Goal: Information Seeking & Learning: Learn about a topic

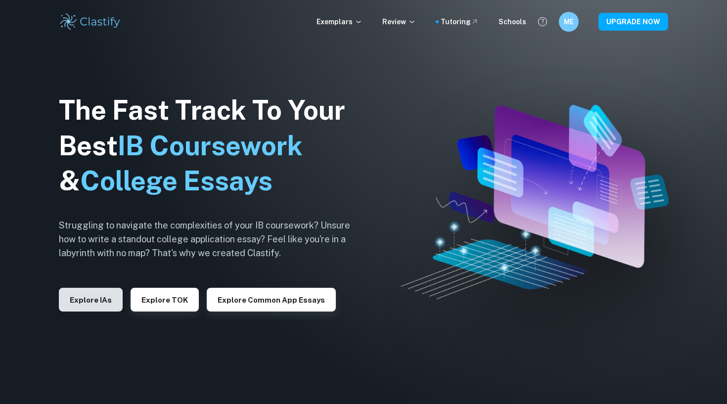
click at [104, 301] on button "Explore IAs" at bounding box center [91, 300] width 64 height 24
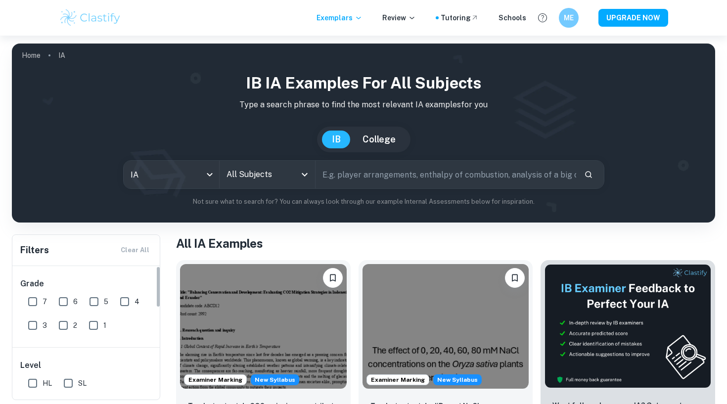
scroll to position [6, 0]
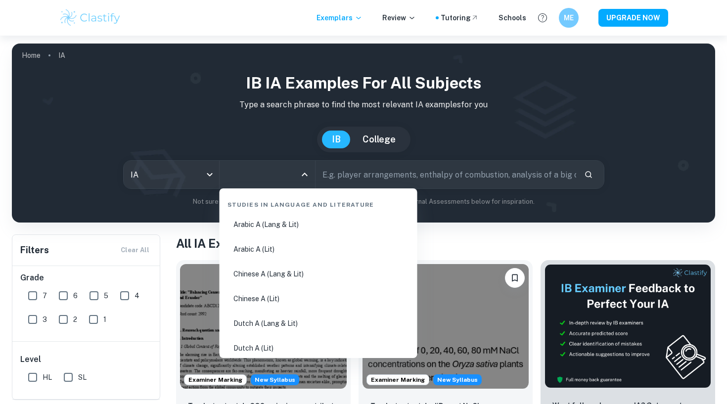
click at [264, 183] on input "All Subjects" at bounding box center [260, 174] width 72 height 19
click at [250, 204] on div "Studies in Language and Literature" at bounding box center [319, 202] width 190 height 21
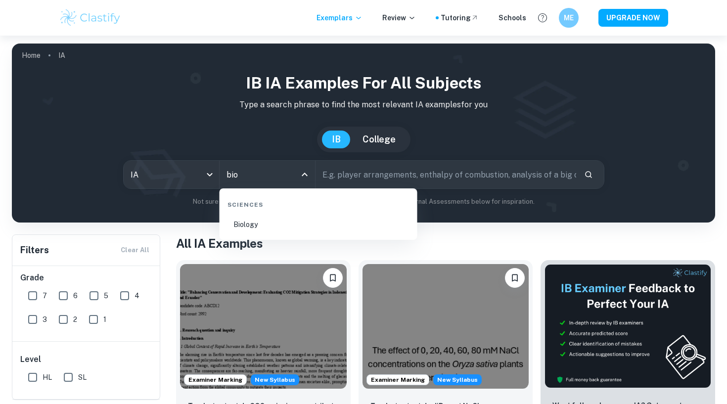
click at [271, 227] on li "Biology" at bounding box center [319, 224] width 190 height 23
type input "Biology"
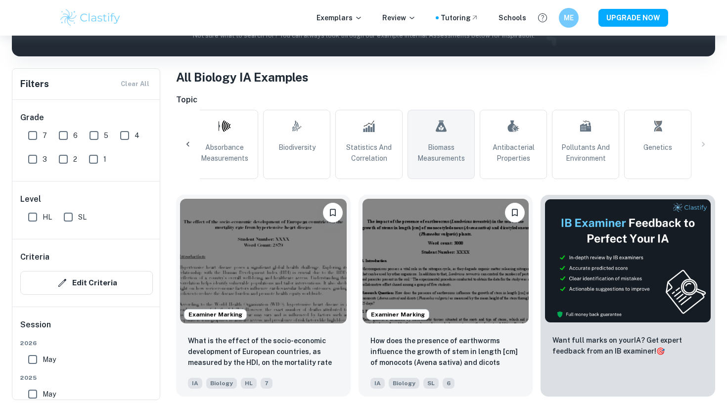
scroll to position [164, 0]
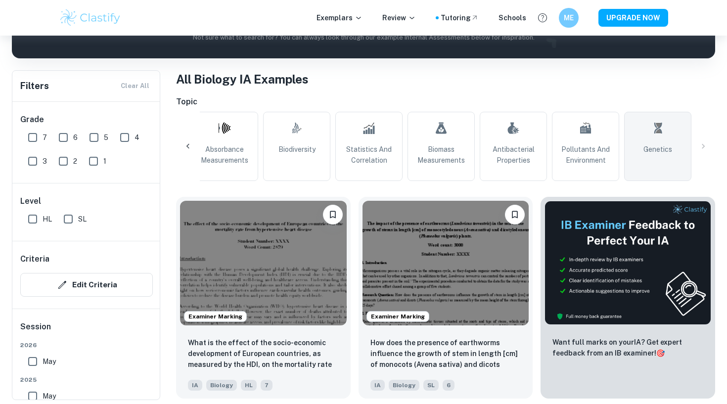
click at [641, 139] on link "Genetics" at bounding box center [657, 146] width 67 height 69
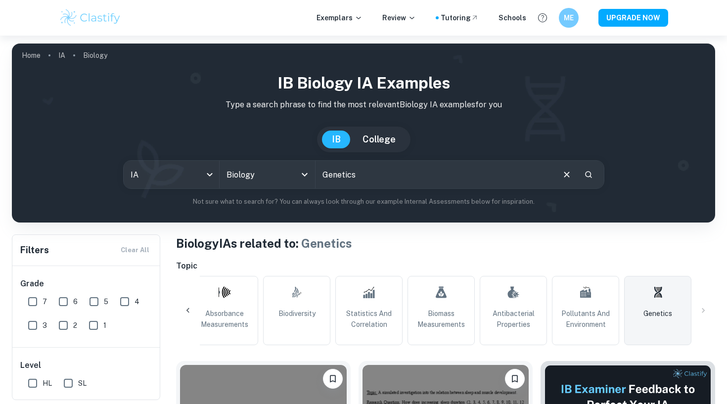
click at [705, 310] on div "All Plant Biology pH Influence Temperature Concentration Fermentation Respirati…" at bounding box center [445, 310] width 539 height 69
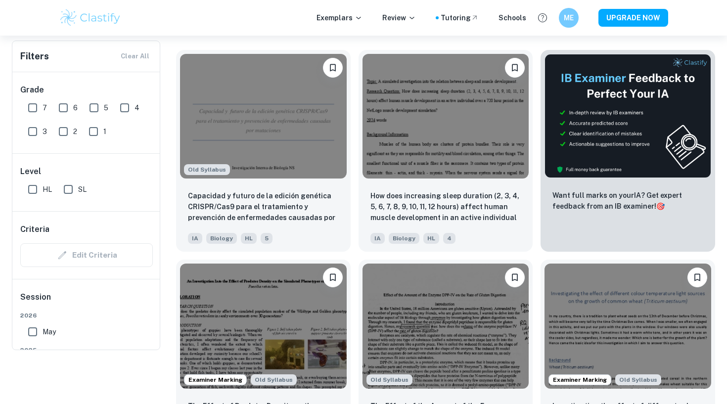
scroll to position [11, 0]
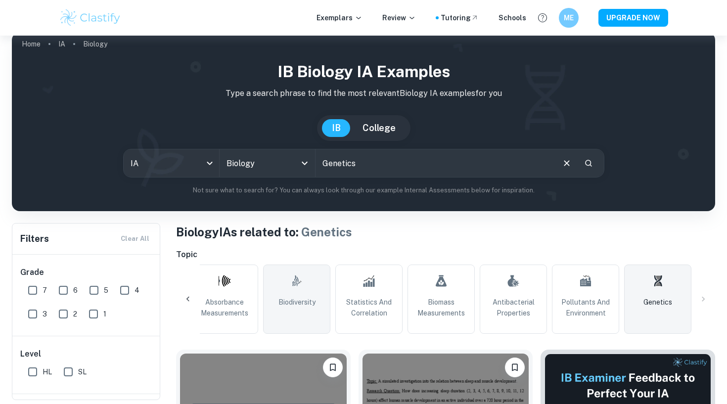
click at [281, 287] on link ".biodiversity_svg__aa6b3b50-48e0-424a-ba62-957e11230d50{fill:none;stroke:#000;s…" at bounding box center [296, 299] width 67 height 69
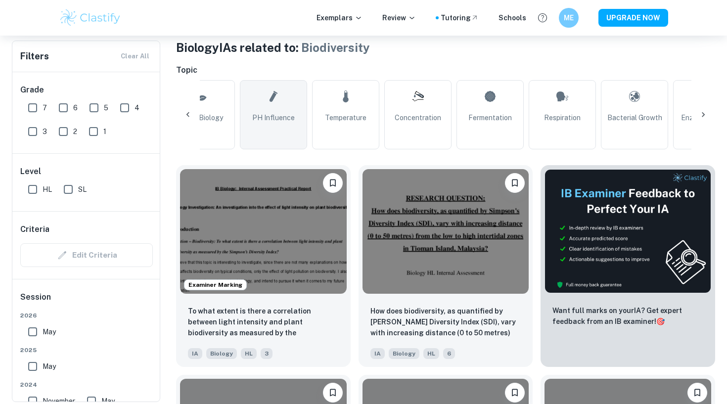
scroll to position [0, 104]
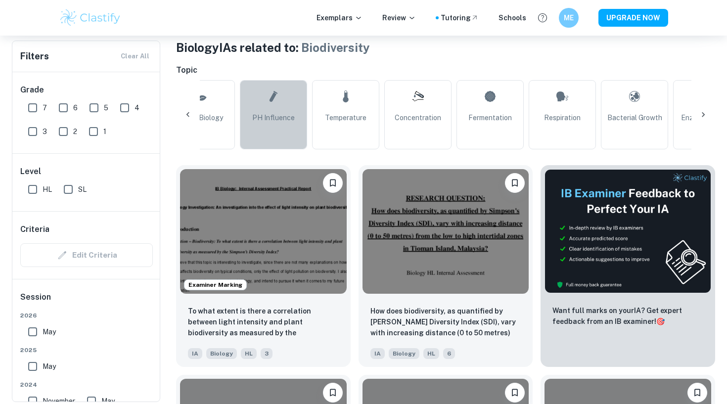
click at [279, 130] on link "pH Influence" at bounding box center [273, 114] width 67 height 69
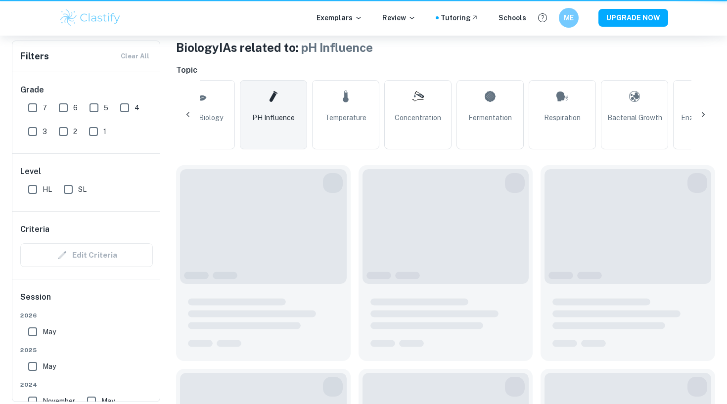
type input "pH Influence"
